Goal: Register for event/course

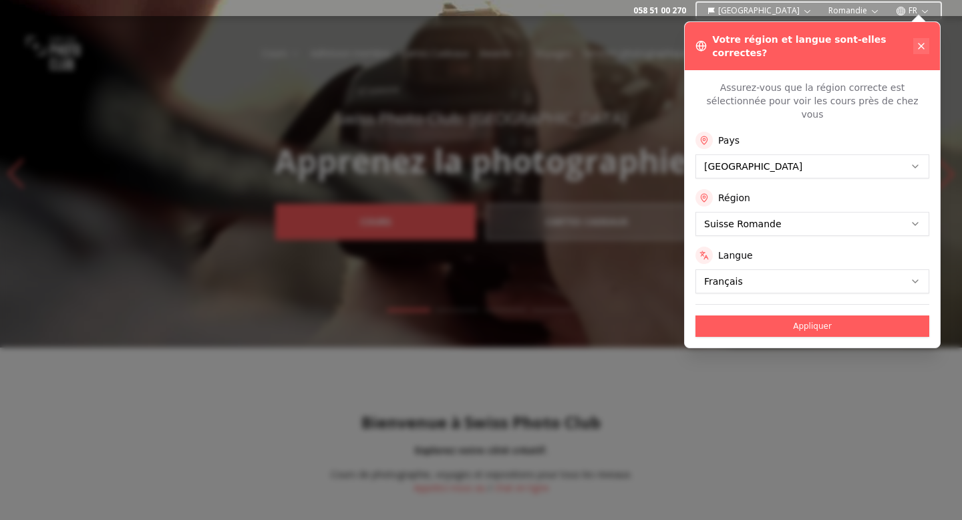
click at [922, 46] on button at bounding box center [921, 46] width 16 height 16
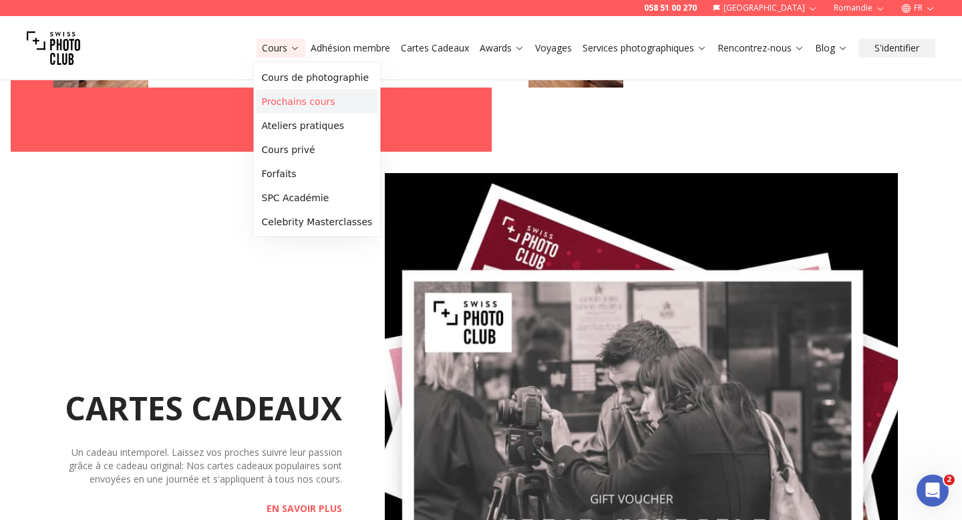
click at [286, 102] on link "Prochains cours" at bounding box center [317, 101] width 122 height 24
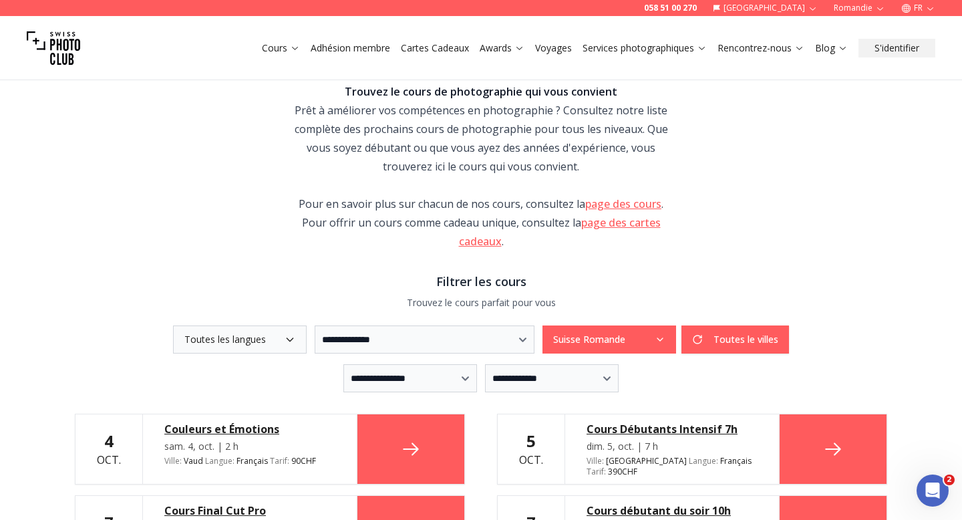
scroll to position [89, 0]
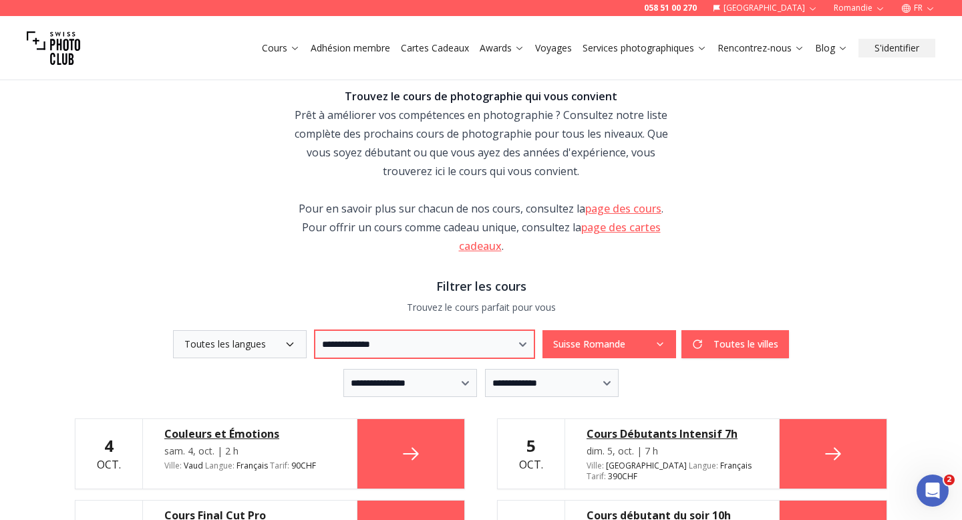
click at [461, 357] on select "**********" at bounding box center [425, 344] width 220 height 28
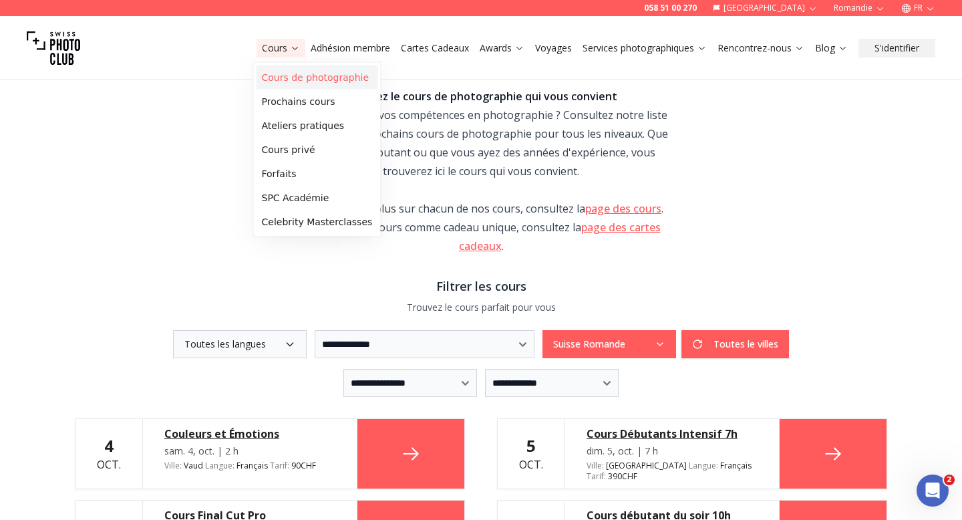
click at [284, 79] on link "Cours de photographie" at bounding box center [317, 77] width 122 height 24
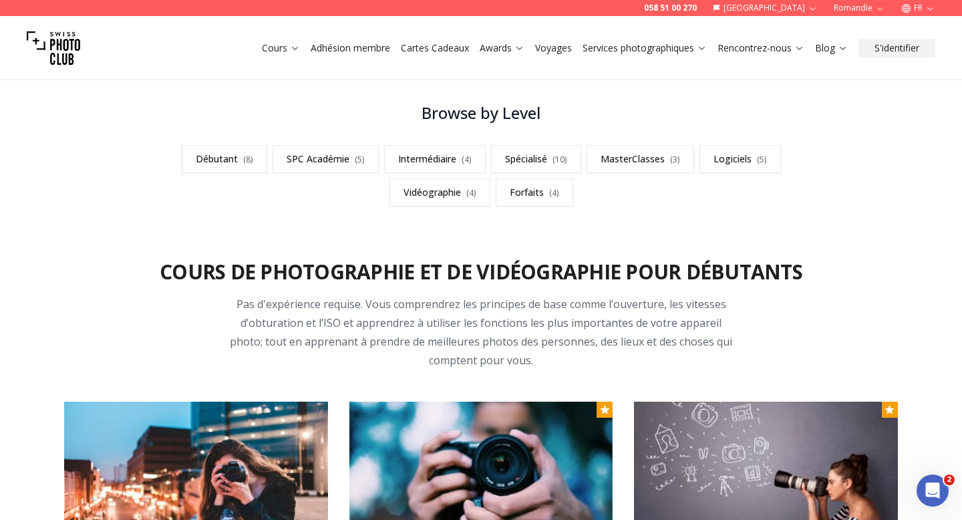
scroll to position [406, 0]
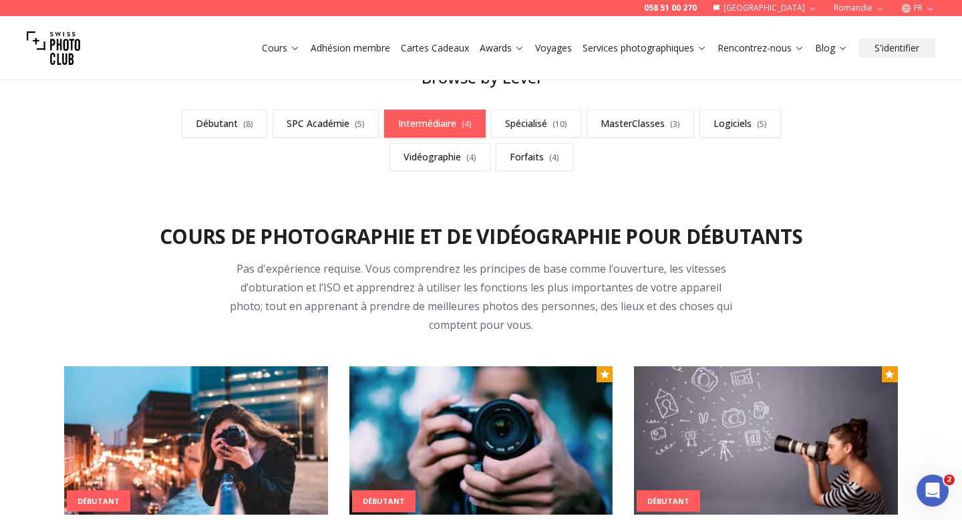
click at [430, 127] on link "Intermédiaire ( 4 )" at bounding box center [435, 124] width 102 height 28
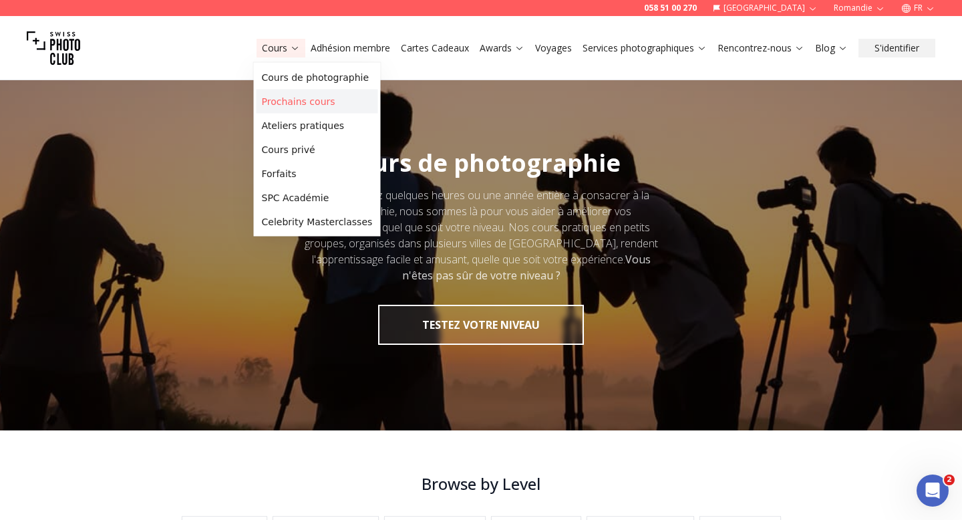
click at [290, 102] on link "Prochains cours" at bounding box center [317, 101] width 122 height 24
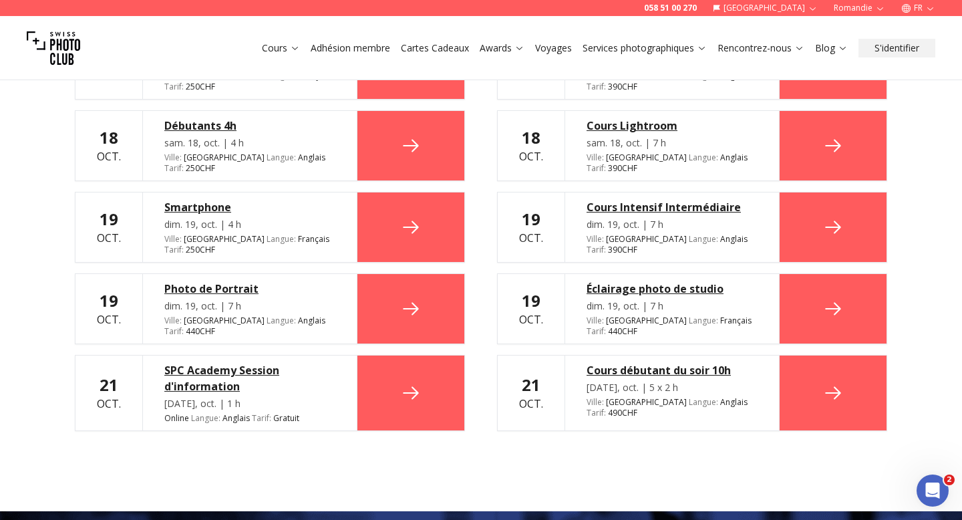
scroll to position [1307, 0]
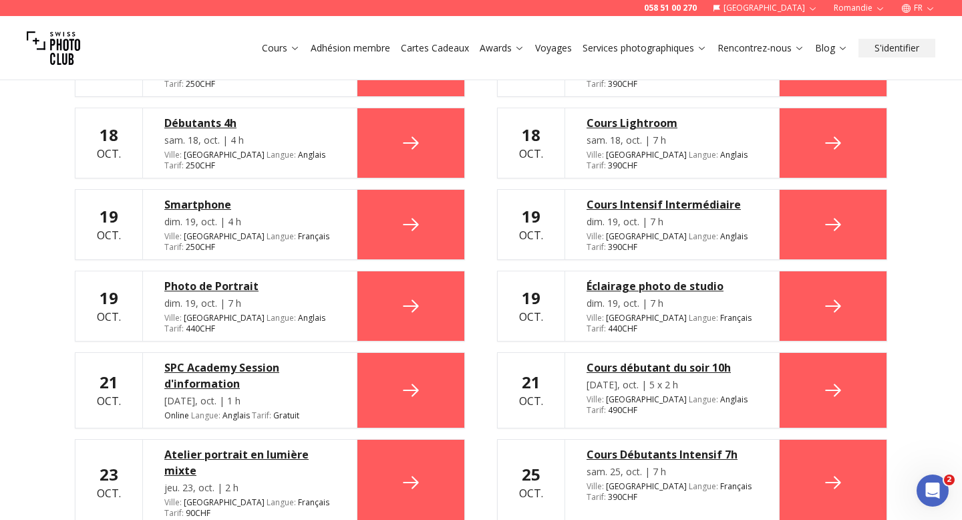
click at [668, 278] on div "Éclairage photo de studio" at bounding box center [671, 286] width 171 height 16
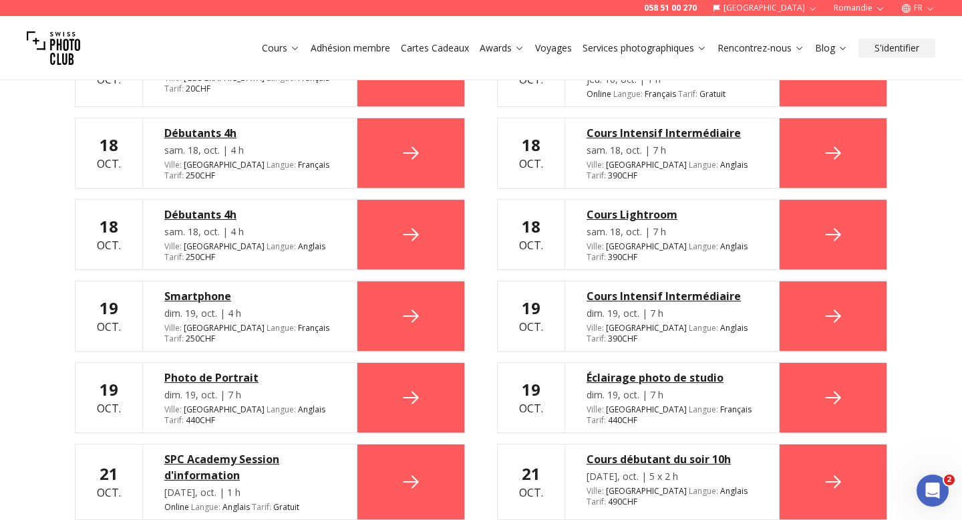
scroll to position [1217, 0]
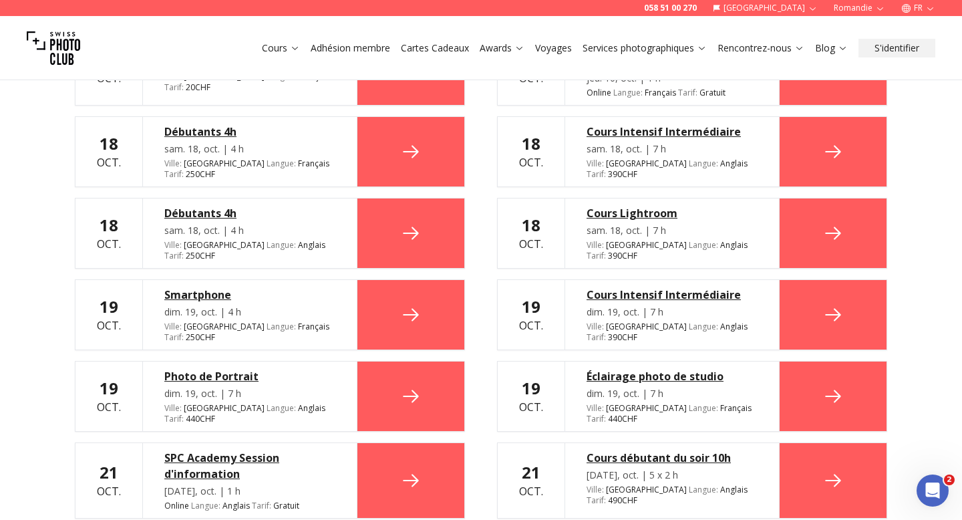
click at [642, 368] on div "Éclairage photo de studio" at bounding box center [671, 376] width 171 height 16
